Goal: Task Accomplishment & Management: Complete application form

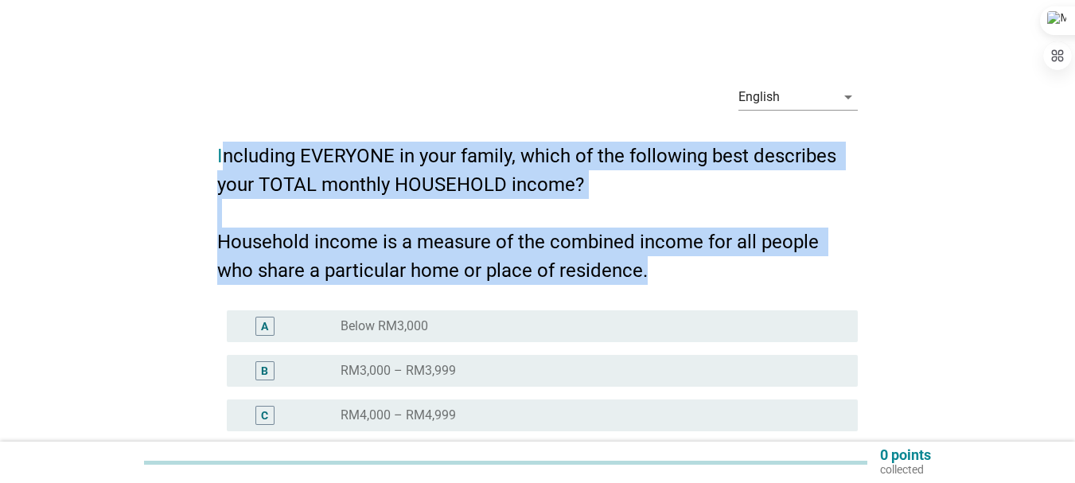
drag, startPoint x: 226, startPoint y: 149, endPoint x: 650, endPoint y: 273, distance: 442.0
click at [650, 273] on h2 "Including EVERYONE in your family, which of the following best describes your T…" at bounding box center [537, 205] width 641 height 159
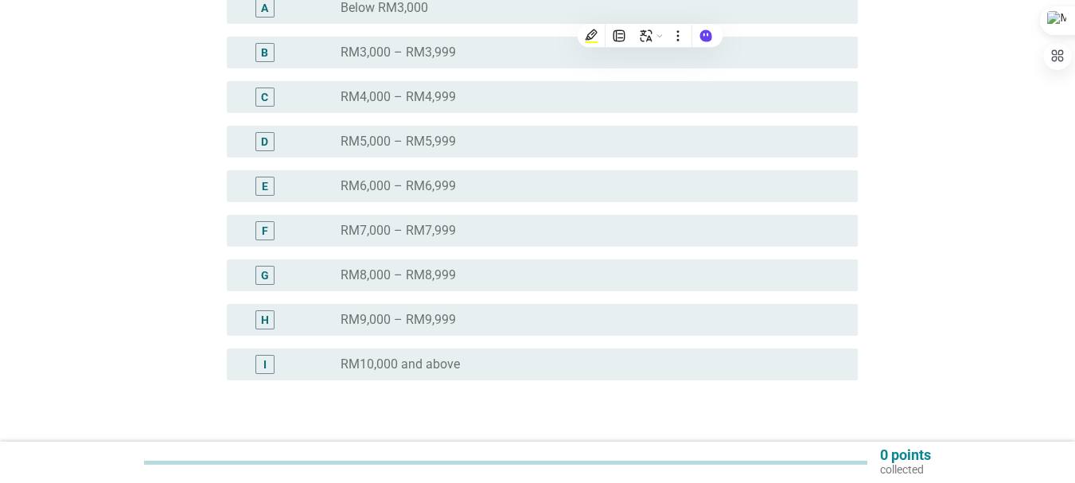
click at [422, 146] on label "RM5,000 – RM5,999" at bounding box center [398, 142] width 115 height 16
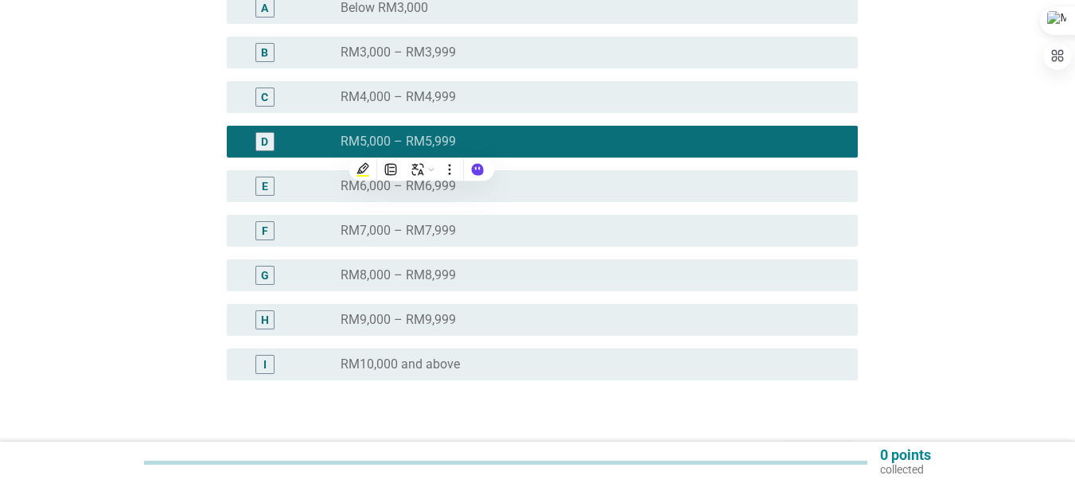
click at [533, 103] on div "radio_button_unchecked RM4,000 – RM4,999" at bounding box center [587, 97] width 492 height 16
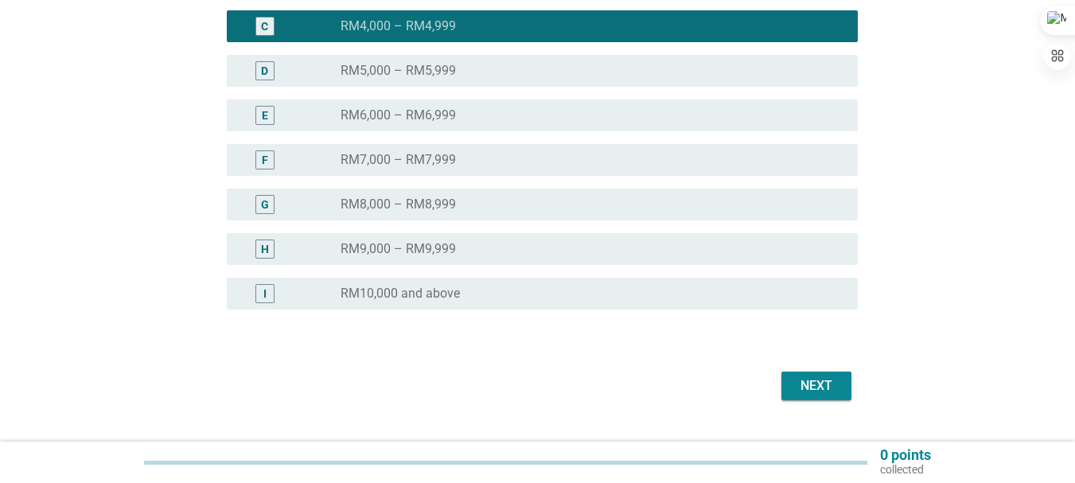
scroll to position [424, 0]
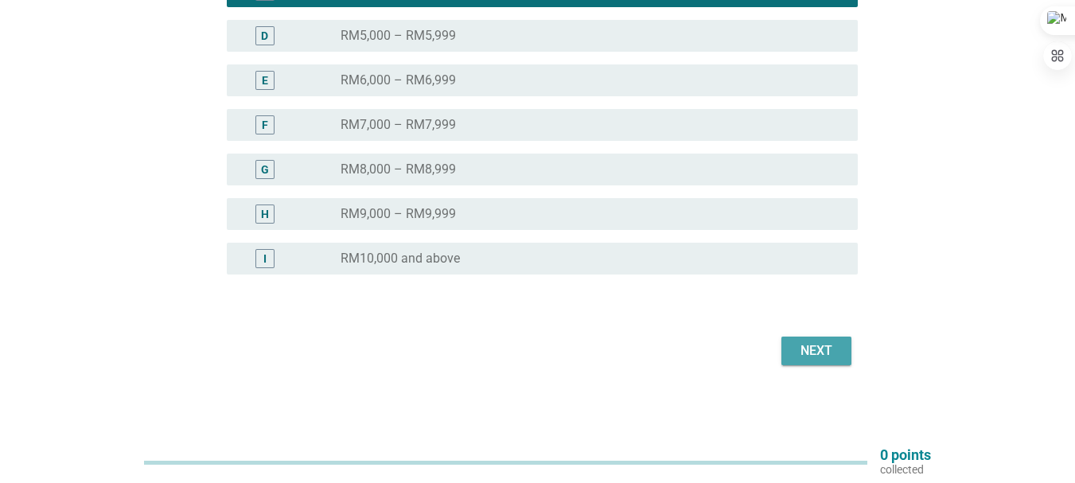
click at [812, 352] on div "Next" at bounding box center [816, 350] width 45 height 19
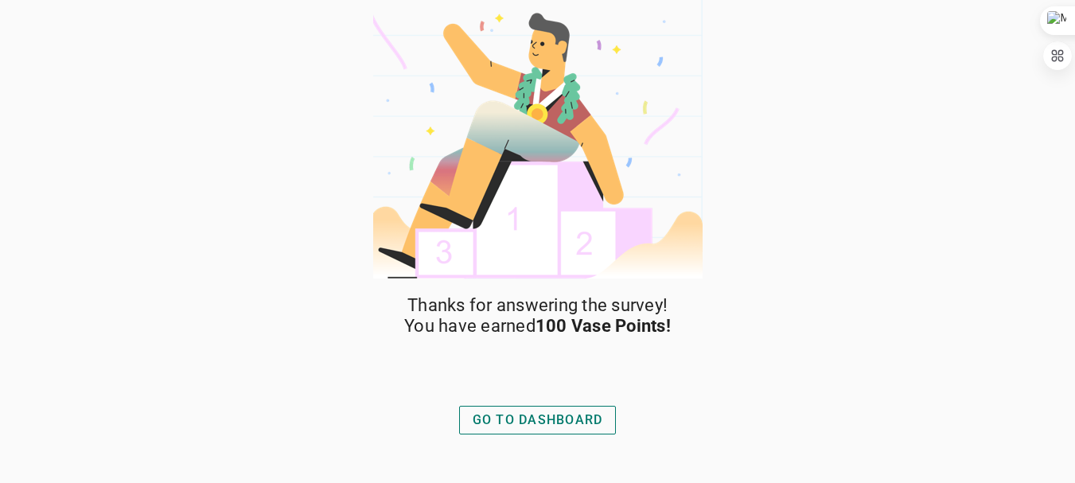
click at [566, 415] on div "GO TO DASHBOARD" at bounding box center [538, 420] width 131 height 19
